Goal: Task Accomplishment & Management: Use online tool/utility

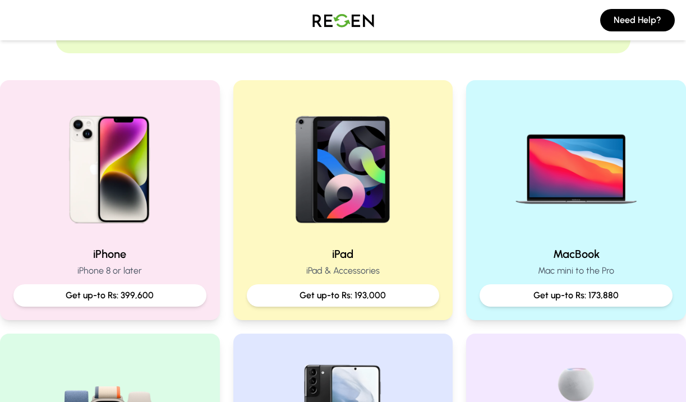
scroll to position [199, 0]
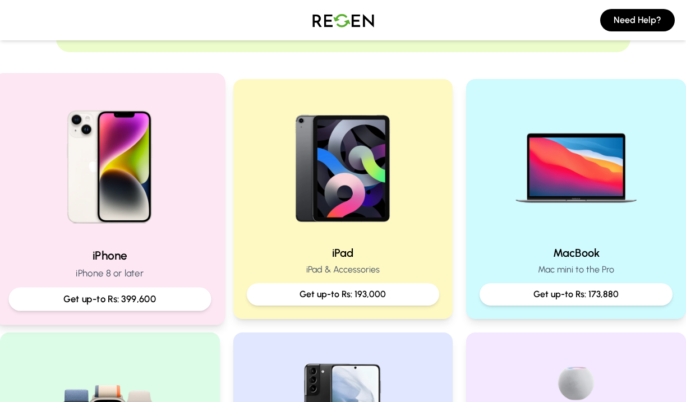
click at [142, 181] on img at bounding box center [109, 163] width 151 height 151
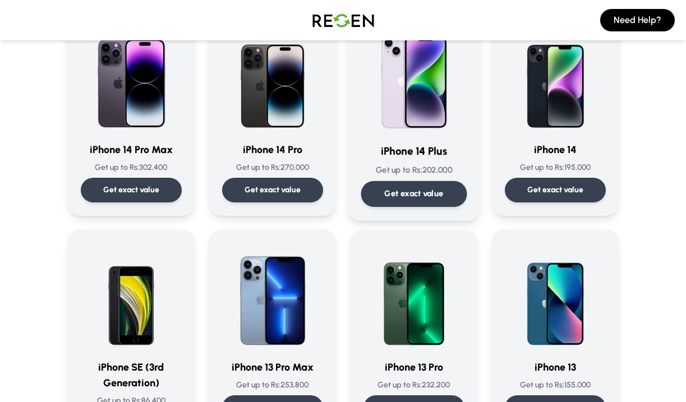
scroll to position [391, 0]
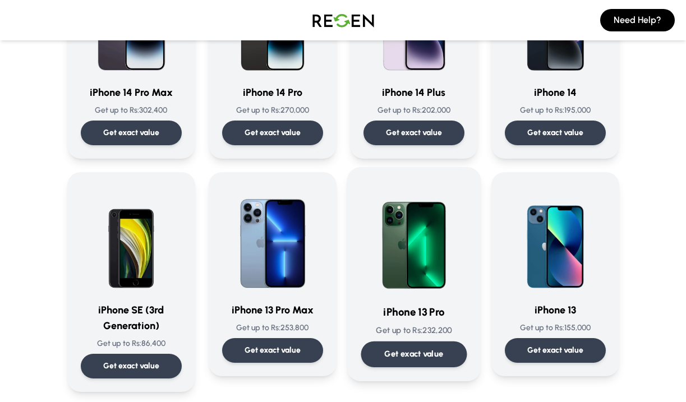
click at [444, 278] on img at bounding box center [414, 237] width 106 height 113
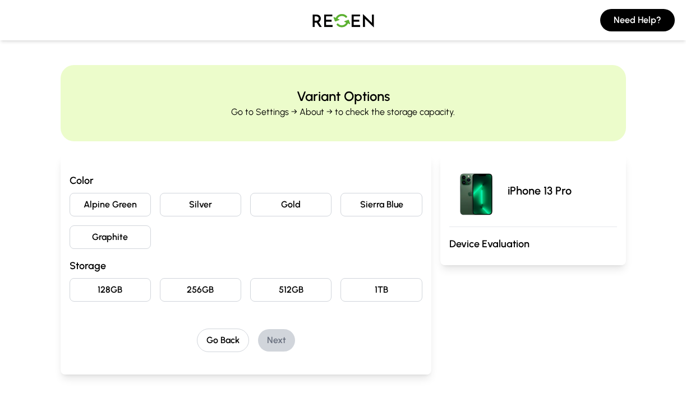
click at [126, 236] on button "Graphite" at bounding box center [110, 238] width 81 height 24
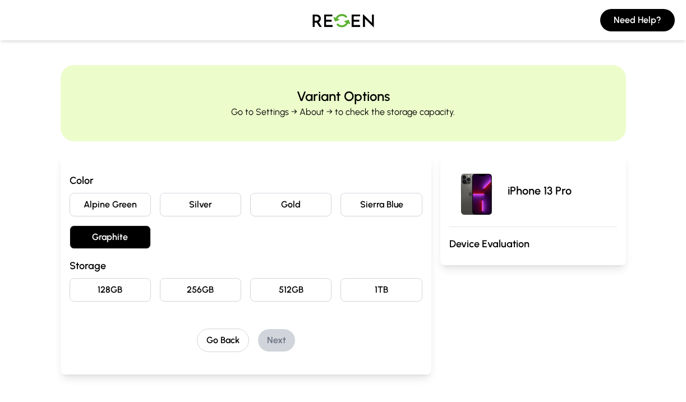
click at [228, 288] on button "256GB" at bounding box center [200, 290] width 81 height 24
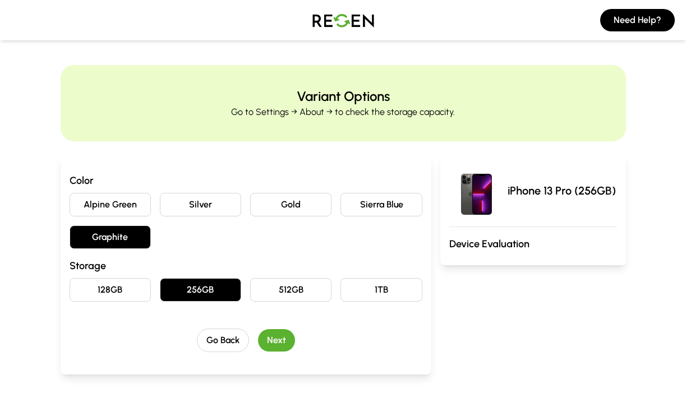
click at [275, 347] on button "Next" at bounding box center [276, 340] width 37 height 22
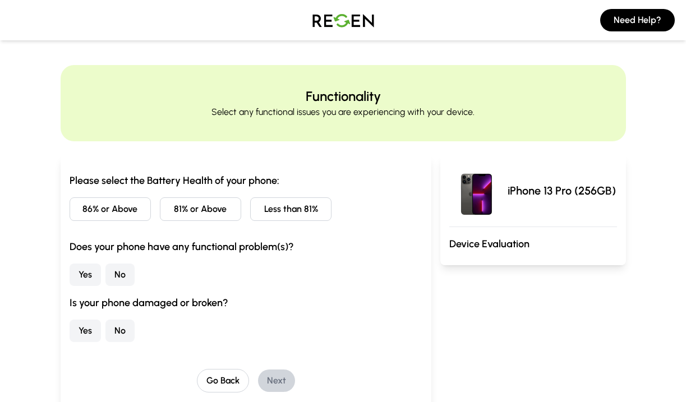
click at [122, 210] on button "86% or Above" at bounding box center [110, 209] width 81 height 24
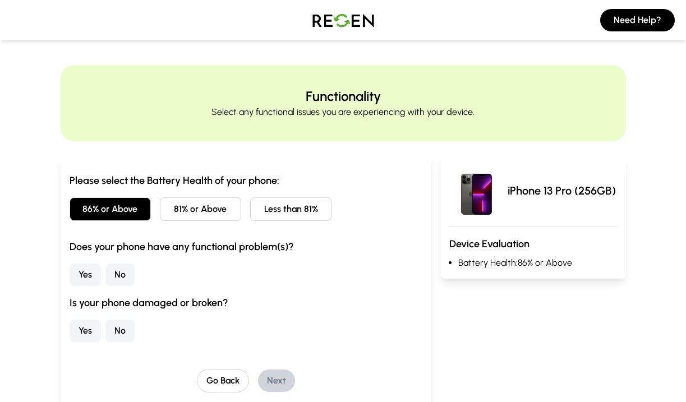
click at [121, 279] on button "No" at bounding box center [119, 275] width 29 height 22
click at [118, 328] on button "No" at bounding box center [119, 331] width 29 height 22
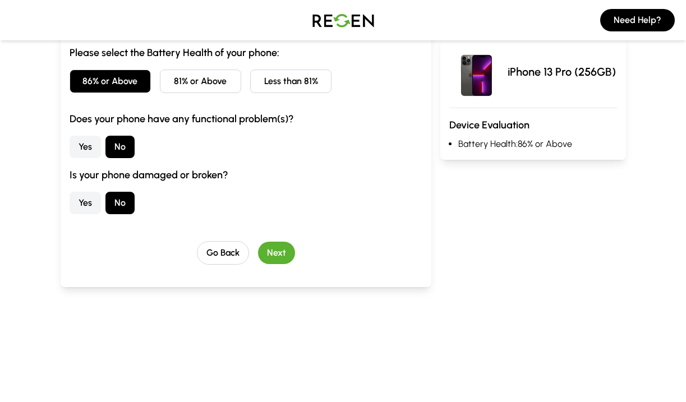
scroll to position [132, 0]
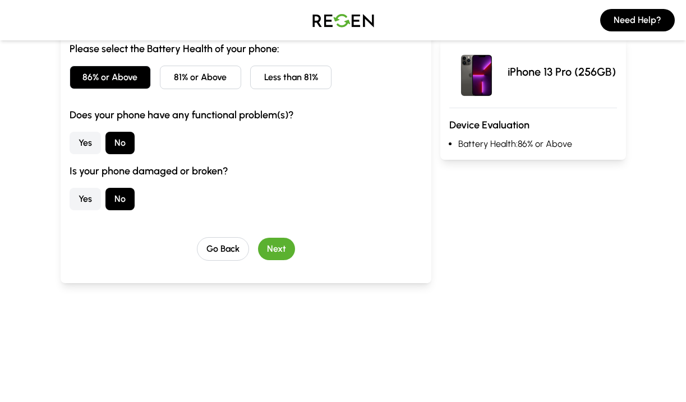
click at [276, 246] on button "Next" at bounding box center [276, 249] width 37 height 22
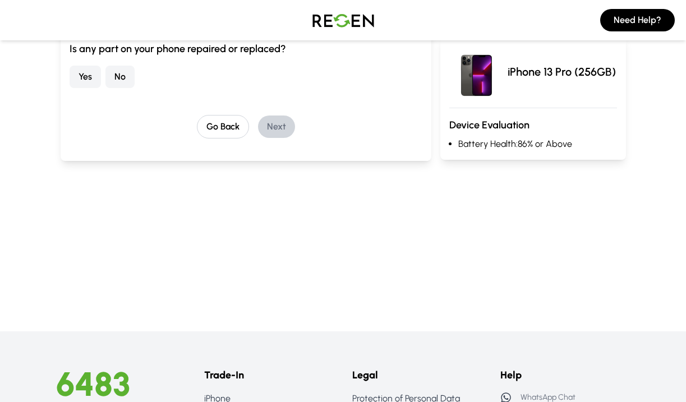
scroll to position [35, 0]
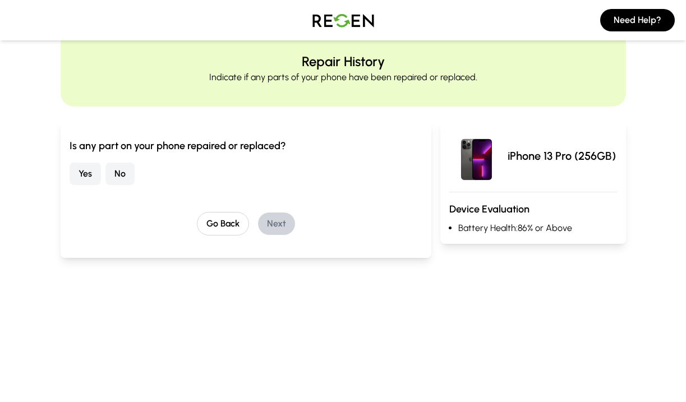
click at [130, 172] on button "No" at bounding box center [119, 174] width 29 height 22
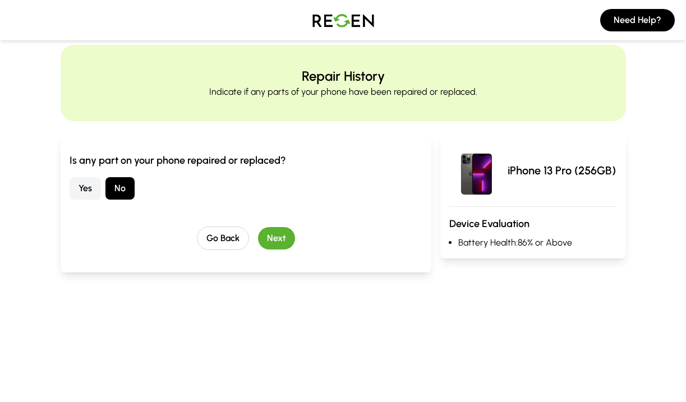
scroll to position [19, 0]
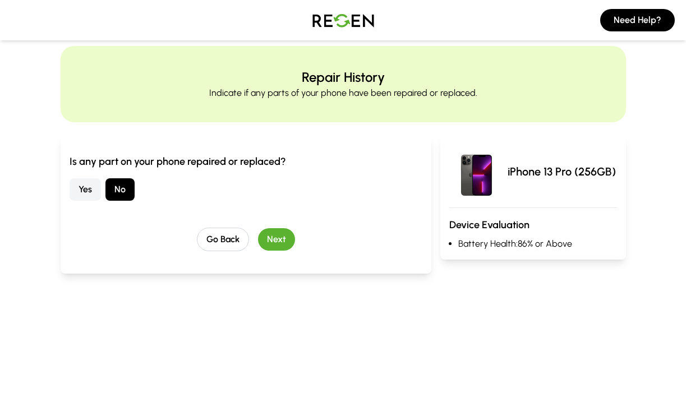
click at [86, 194] on button "Yes" at bounding box center [85, 189] width 31 height 22
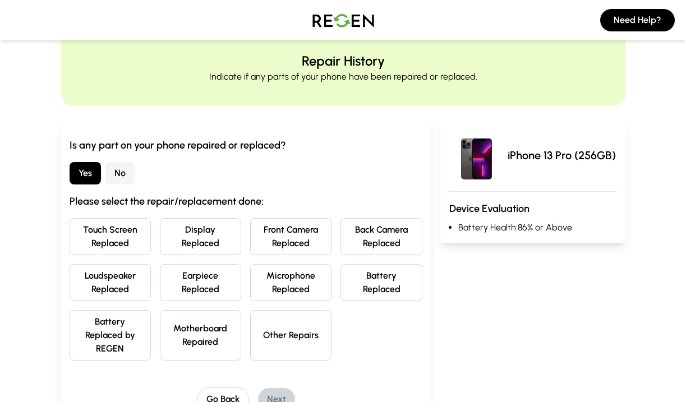
scroll to position [44, 0]
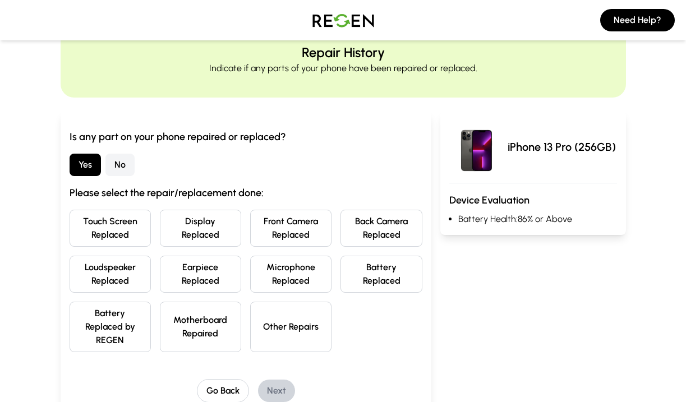
click at [373, 270] on button "Battery Replaced" at bounding box center [381, 274] width 81 height 37
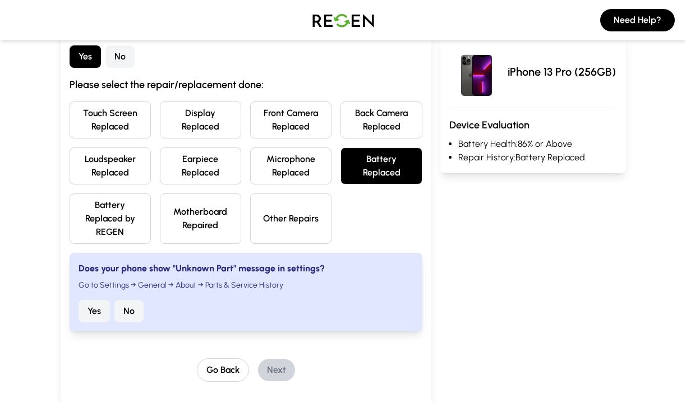
scroll to position [153, 0]
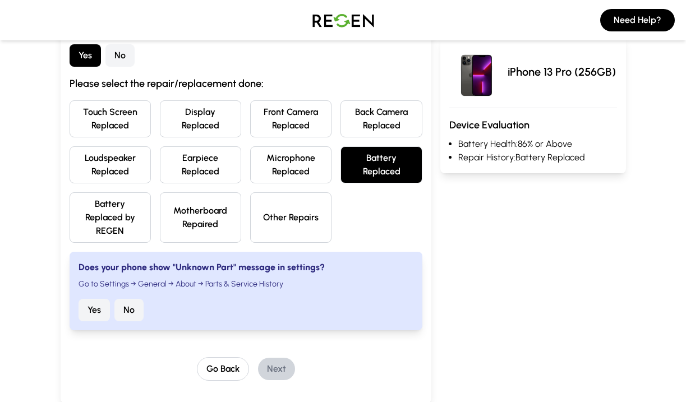
click at [133, 312] on button "No" at bounding box center [128, 310] width 29 height 22
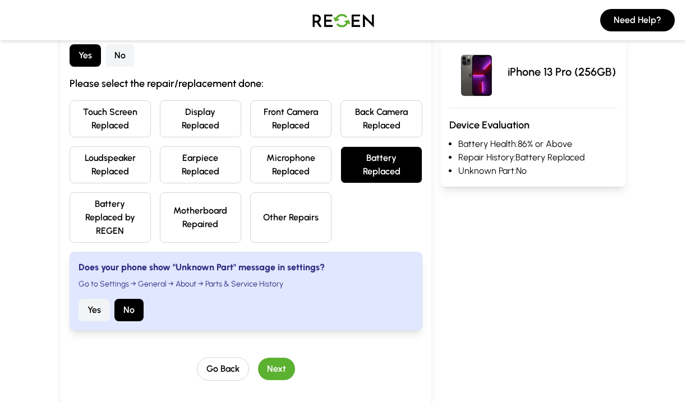
click at [279, 374] on button "Next" at bounding box center [276, 369] width 37 height 22
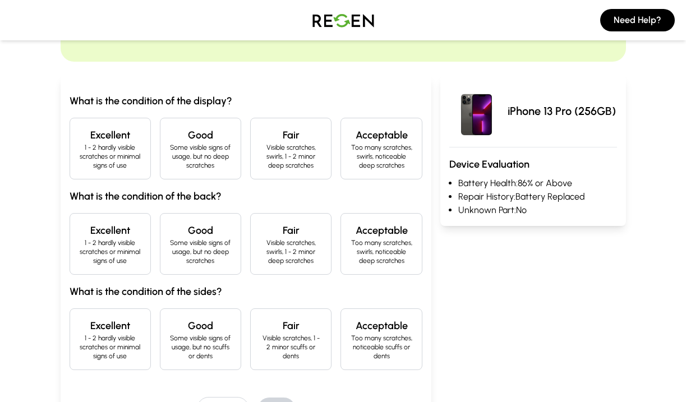
scroll to position [82, 0]
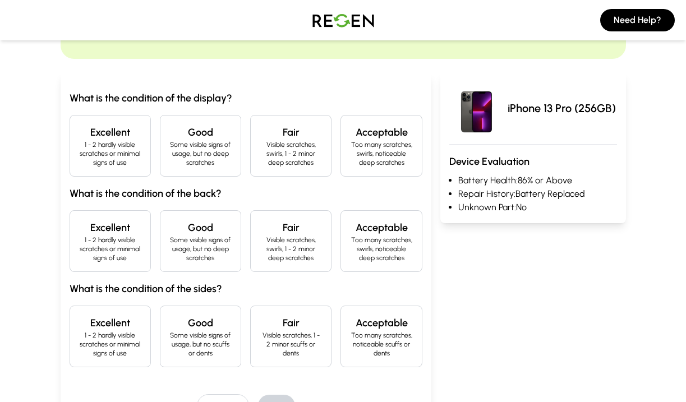
click at [208, 168] on div "Good Some visible signs of usage, but no deep scratches" at bounding box center [200, 146] width 81 height 62
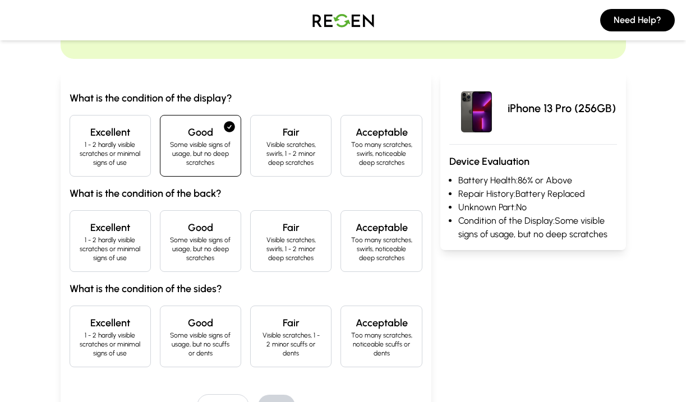
click at [121, 241] on p "1 - 2 hardly visible scratches or minimal signs of use" at bounding box center [110, 249] width 62 height 27
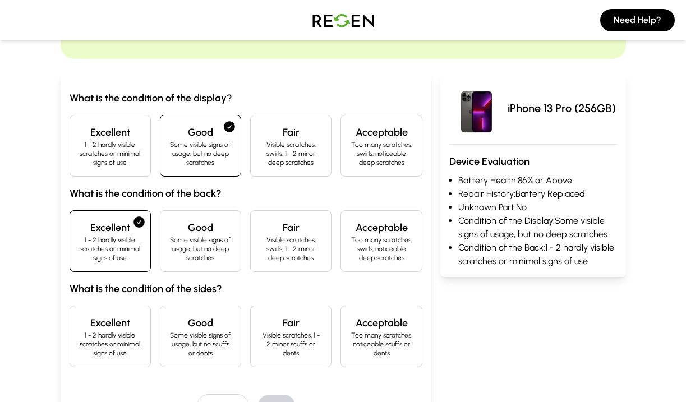
click at [130, 339] on p "1 - 2 hardly visible scratches or minimal signs of use" at bounding box center [110, 344] width 62 height 27
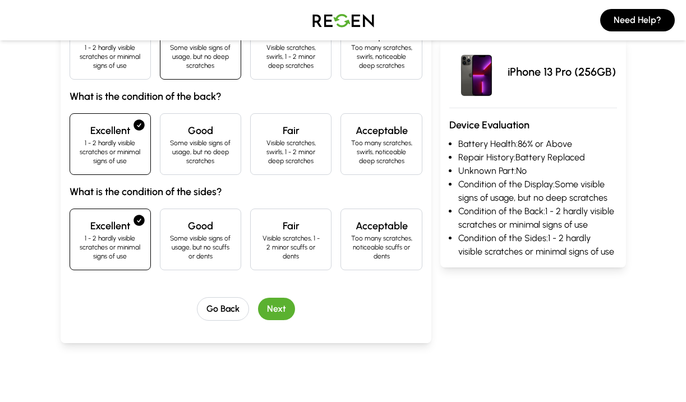
scroll to position [198, 0]
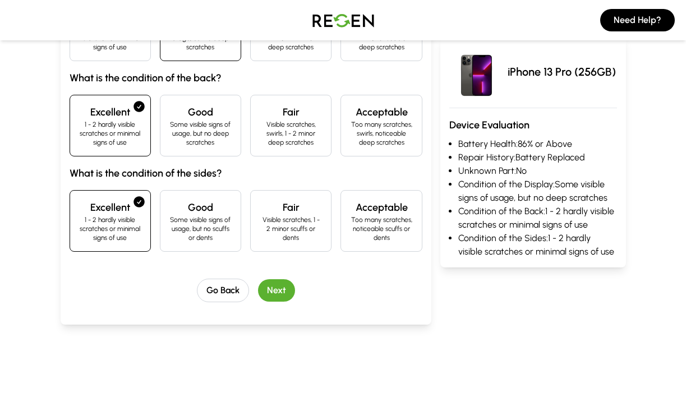
click at [288, 291] on button "Next" at bounding box center [276, 290] width 37 height 22
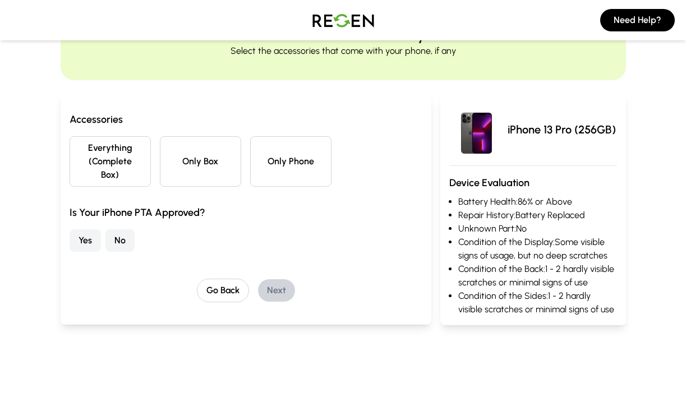
click at [280, 180] on button "Only Phone" at bounding box center [290, 161] width 81 height 50
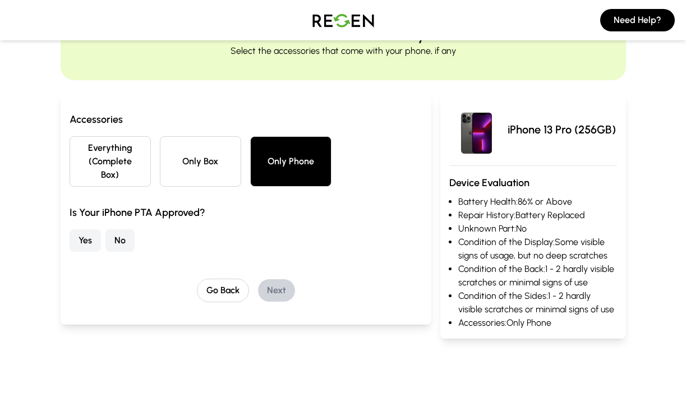
click at [121, 242] on button "No" at bounding box center [119, 240] width 29 height 22
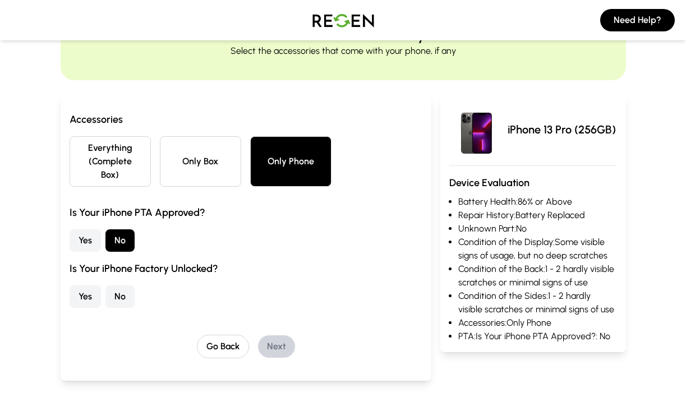
click at [82, 296] on button "Yes" at bounding box center [85, 297] width 31 height 22
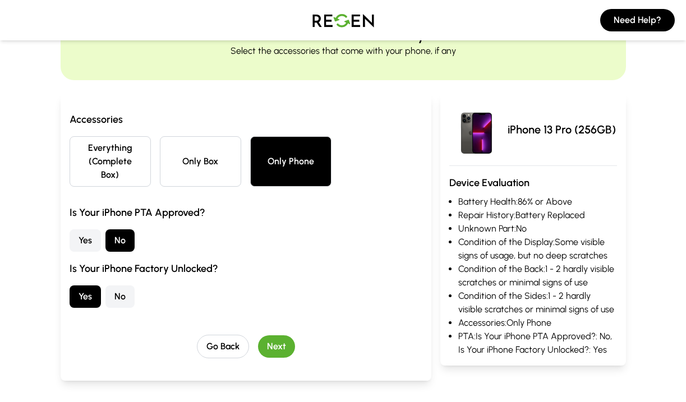
click at [283, 342] on button "Next" at bounding box center [276, 346] width 37 height 22
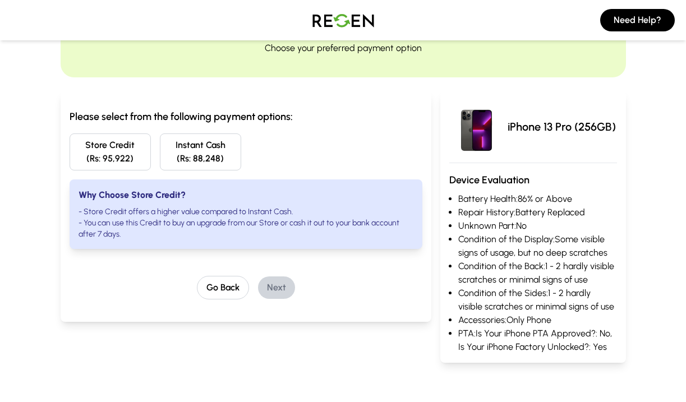
scroll to position [0, 0]
